Goal: Task Accomplishment & Management: Manage account settings

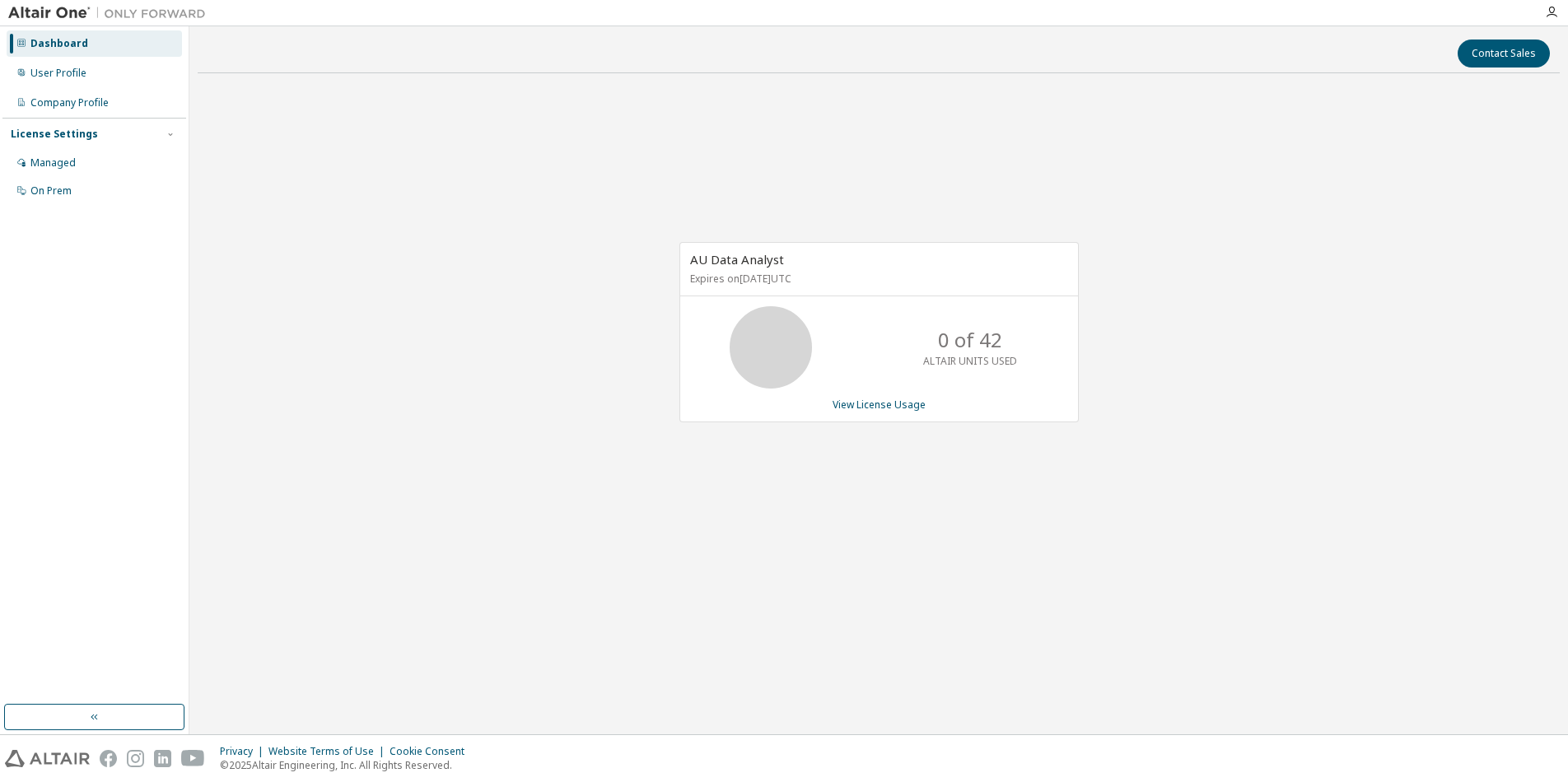
drag, startPoint x: 1168, startPoint y: 396, endPoint x: 1043, endPoint y: 403, distance: 125.2
click at [1167, 396] on div "AU Data Analyst Expires on [DATE] UTC 0 of 42 ALTAIR UNITS USED View License Us…" at bounding box center [879, 340] width 1362 height 509
click at [473, 485] on div "AU Data Analyst Expires on [DATE] UTC 0 of 42 ALTAIR UNITS USED View License Us…" at bounding box center [879, 340] width 1362 height 509
click at [64, 69] on div "User Profile" at bounding box center [58, 72] width 56 height 13
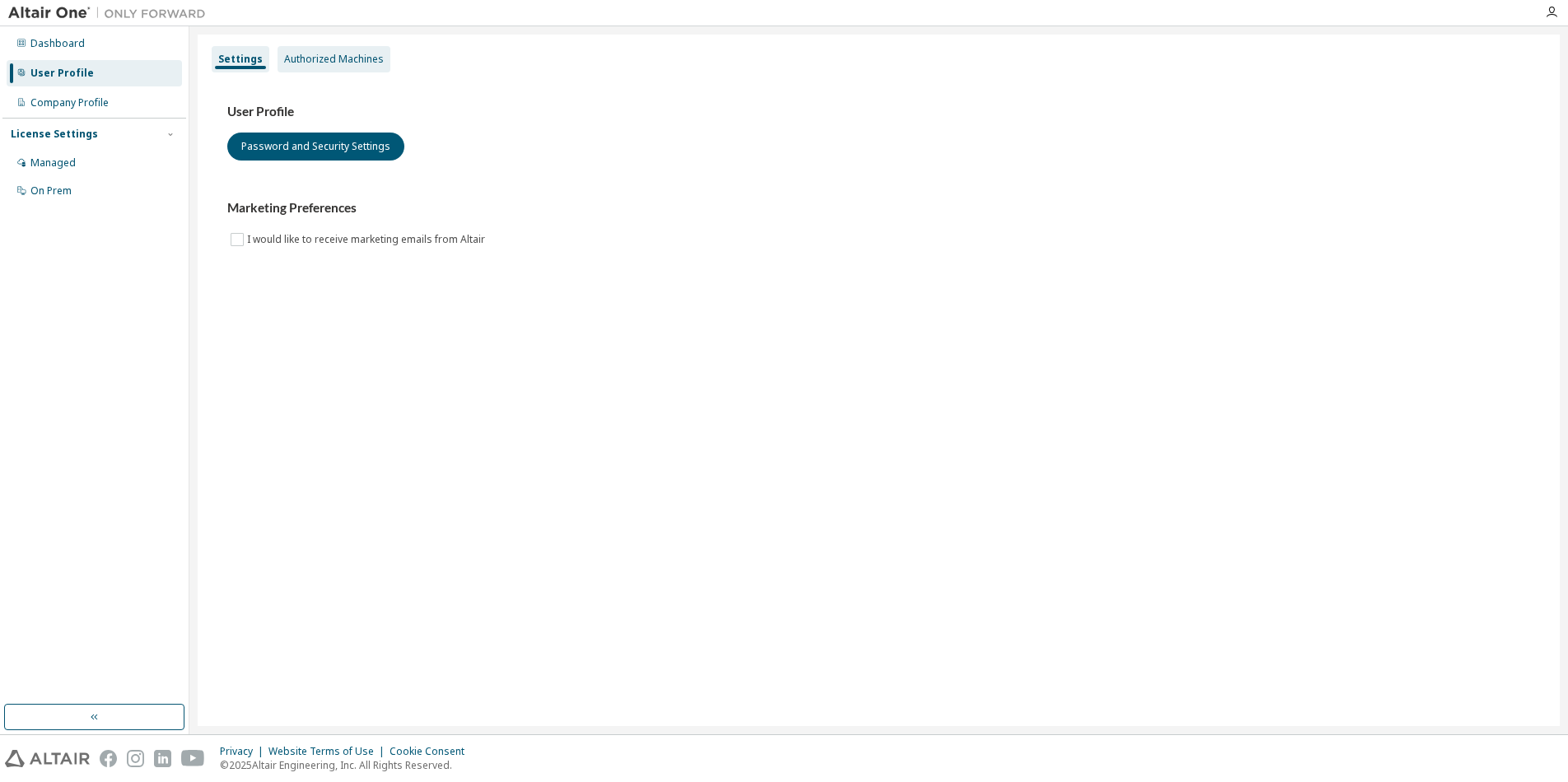
click at [346, 56] on div "Authorized Machines" at bounding box center [333, 58] width 100 height 13
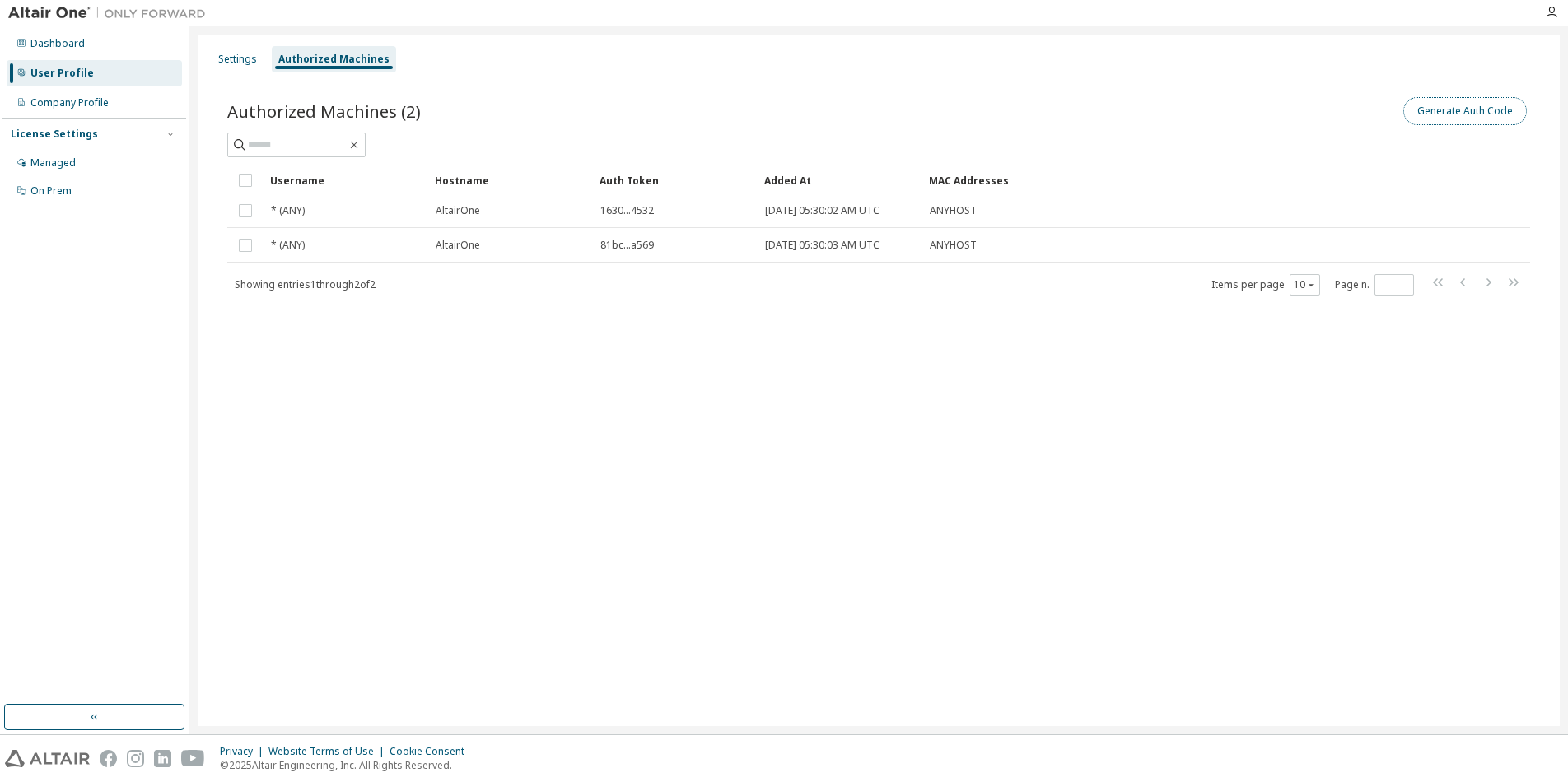
click at [1493, 106] on button "Generate Auth Code" at bounding box center [1465, 111] width 124 height 28
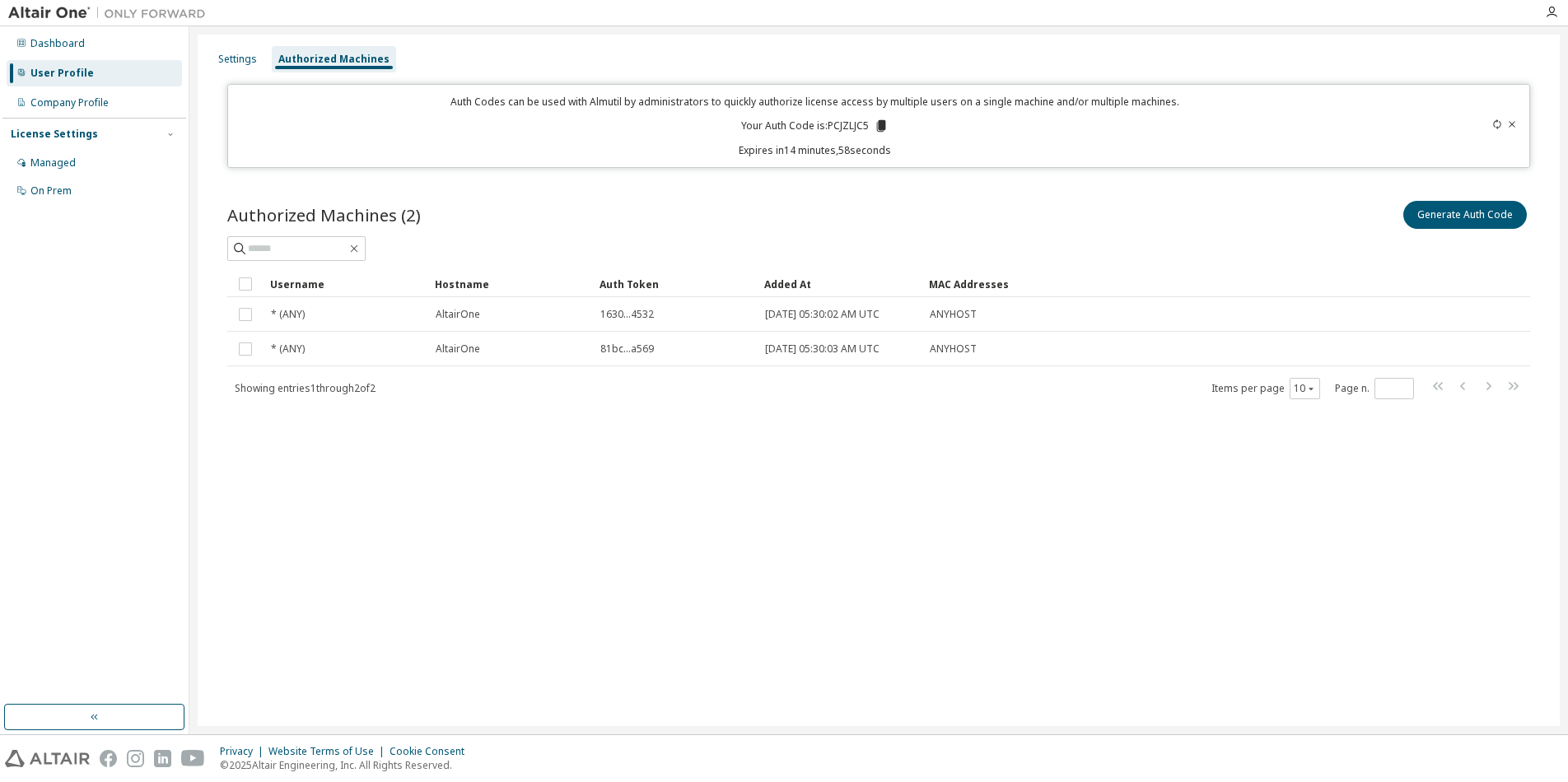
click at [848, 122] on p "Your Auth Code is: PCJZLJC5" at bounding box center [815, 126] width 147 height 15
copy p "PCJZLJC5"
click at [1061, 569] on div "Settings Authorized Machines Auth Codes can be used with Almutil by administrat…" at bounding box center [879, 381] width 1362 height 692
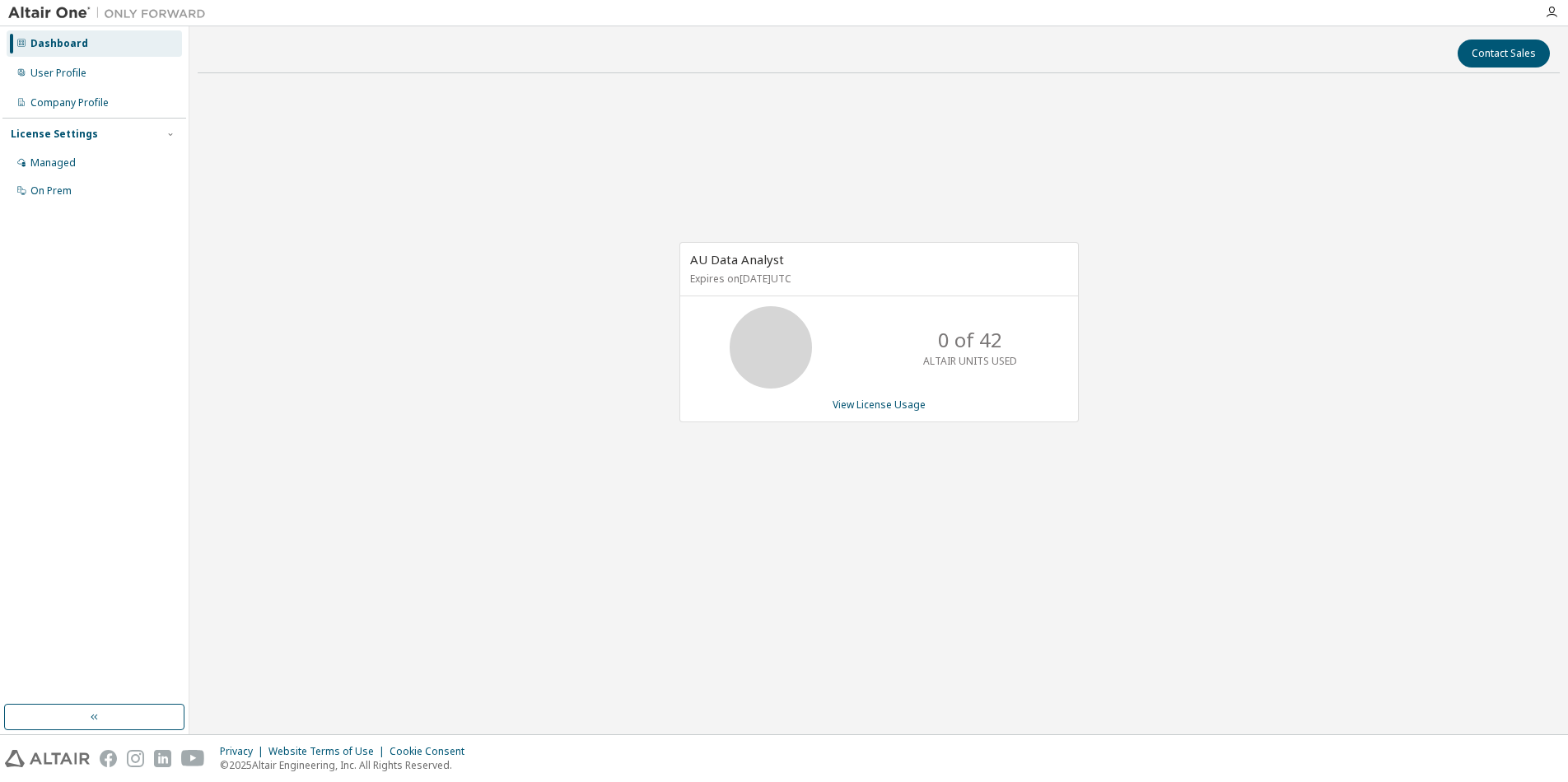
click at [1029, 551] on div "AU Data Analyst Expires on [DATE] UTC 0 of 42 ALTAIR UNITS USED View License Us…" at bounding box center [879, 340] width 1362 height 509
click at [58, 74] on div "User Profile" at bounding box center [58, 72] width 56 height 13
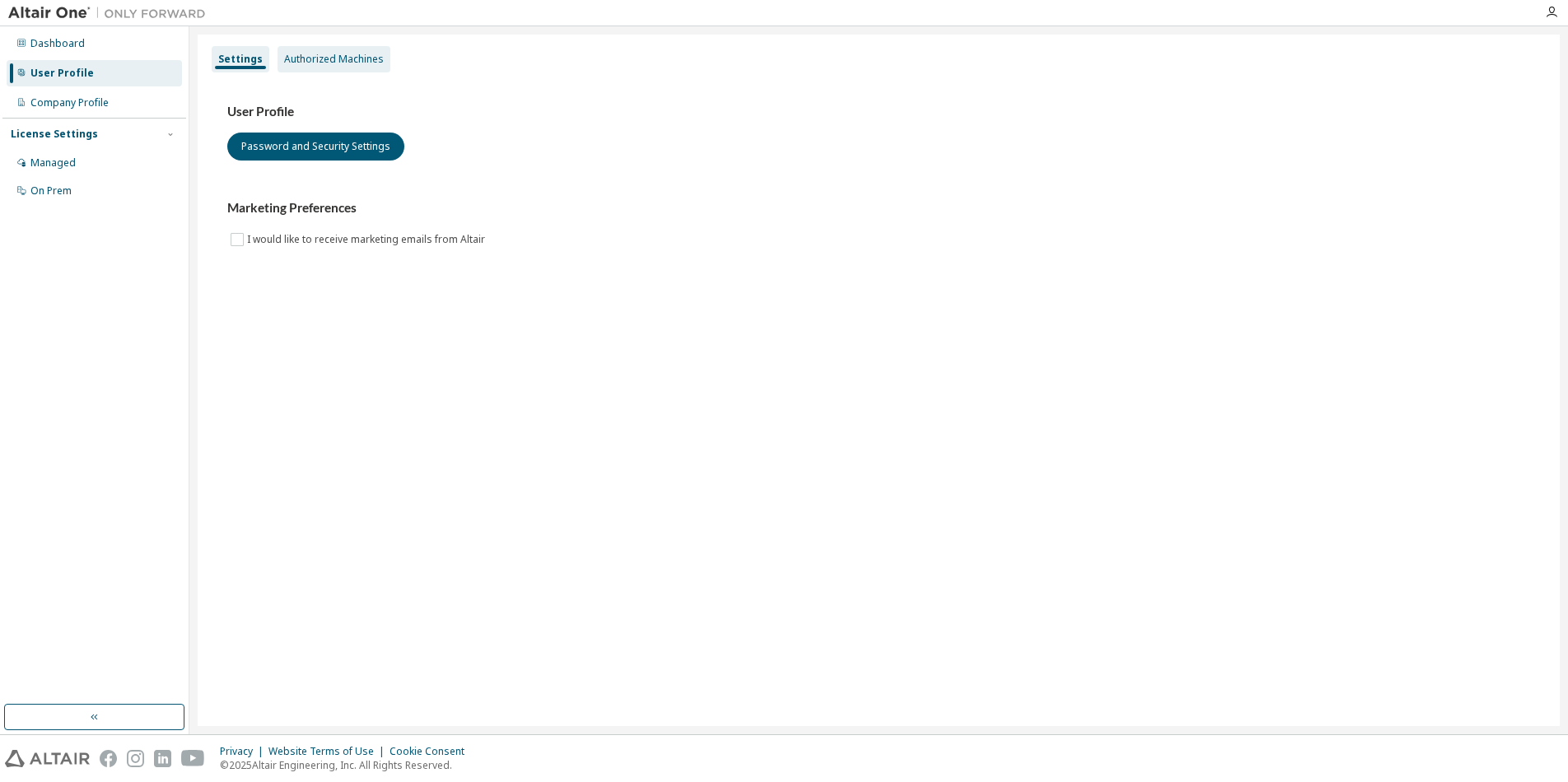
click at [363, 60] on div "Authorized Machines" at bounding box center [333, 58] width 100 height 13
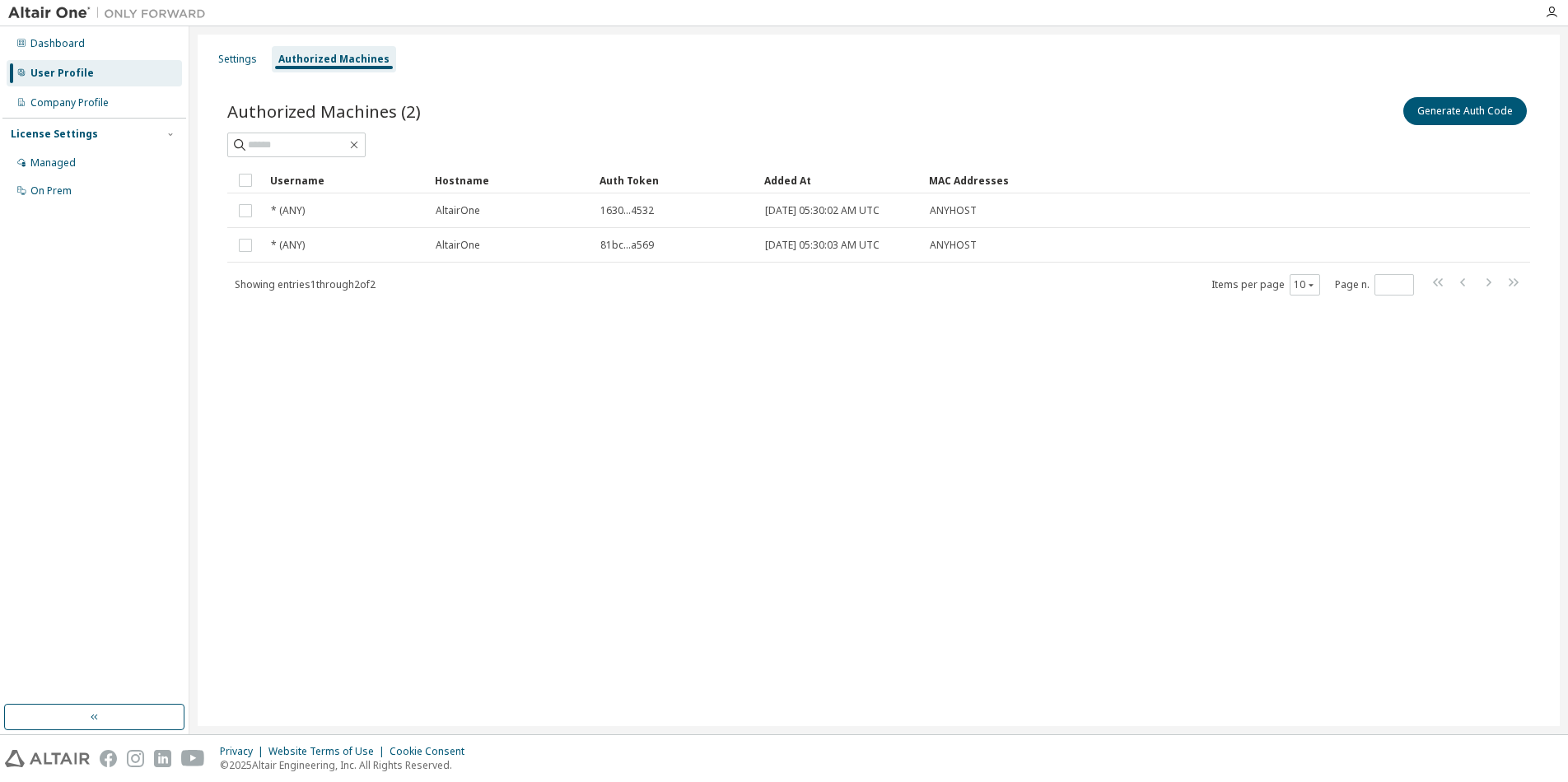
click at [1230, 513] on div "Settings Authorized Machines Authorized Machines (2) Generate Auth Code Clear L…" at bounding box center [879, 381] width 1362 height 692
click at [1240, 500] on div "Settings Authorized Machines Authorized Machines (2) Generate Auth Code Clear L…" at bounding box center [879, 381] width 1362 height 692
click at [1143, 148] on div at bounding box center [879, 144] width 1303 height 25
click at [1120, 391] on div "Settings Authorized Machines Authorized Machines (2) Generate Auth Code Clear L…" at bounding box center [879, 381] width 1362 height 692
